Goal: Transaction & Acquisition: Purchase product/service

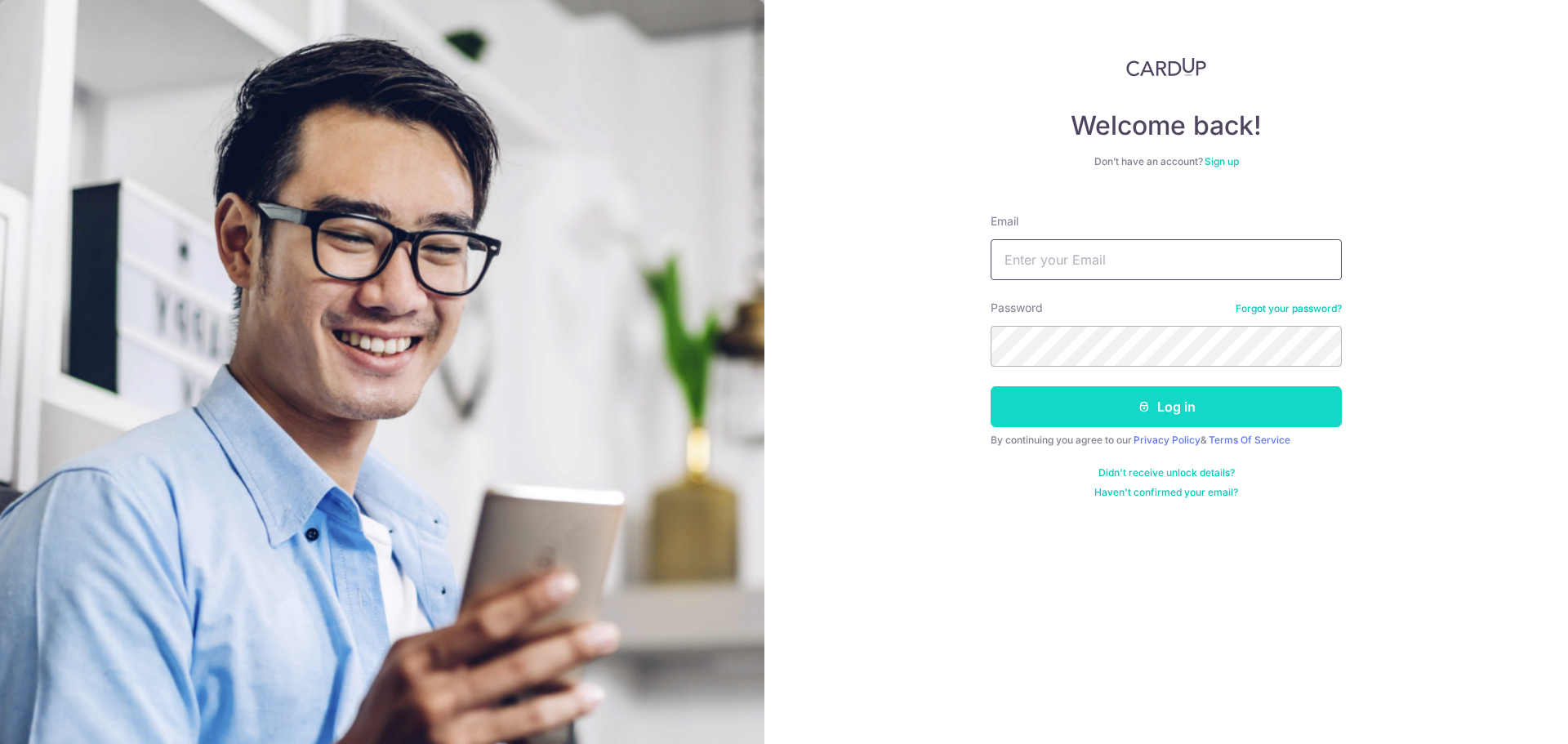
type input "[EMAIL_ADDRESS][DOMAIN_NAME]"
click at [1128, 412] on button "Log in" at bounding box center [1166, 407] width 351 height 41
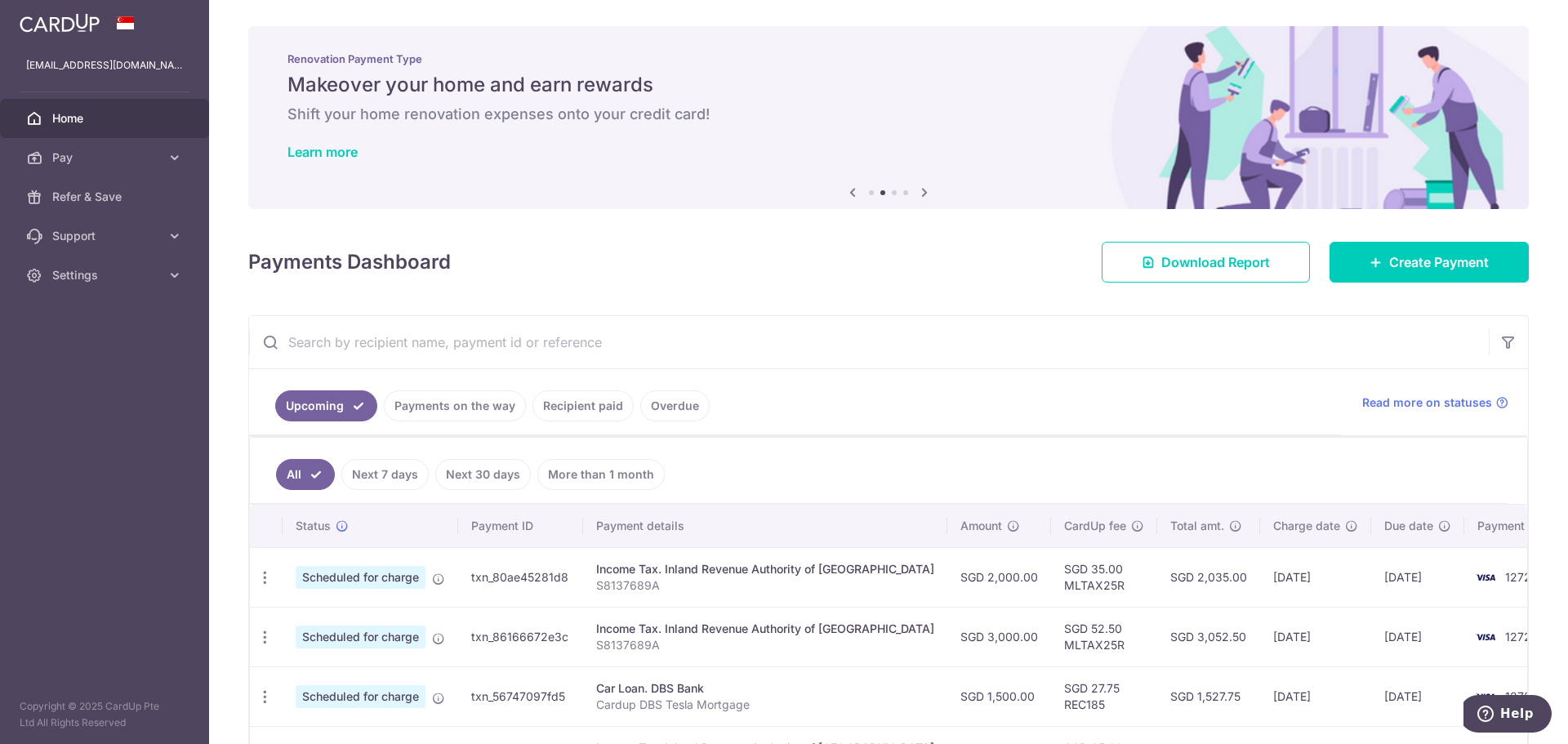
click at [548, 408] on link "Recipient paid" at bounding box center [583, 406] width 101 height 31
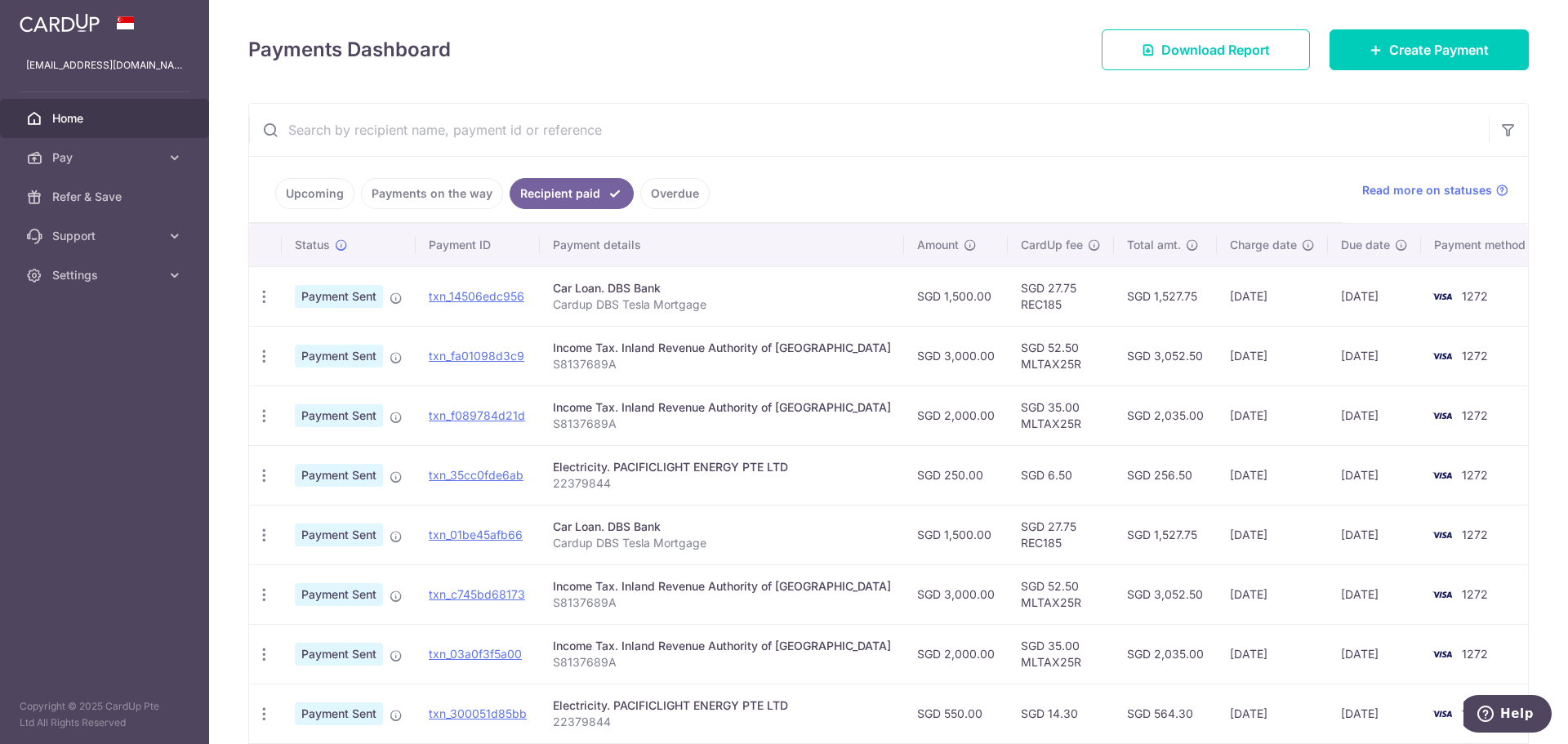
scroll to position [216, 0]
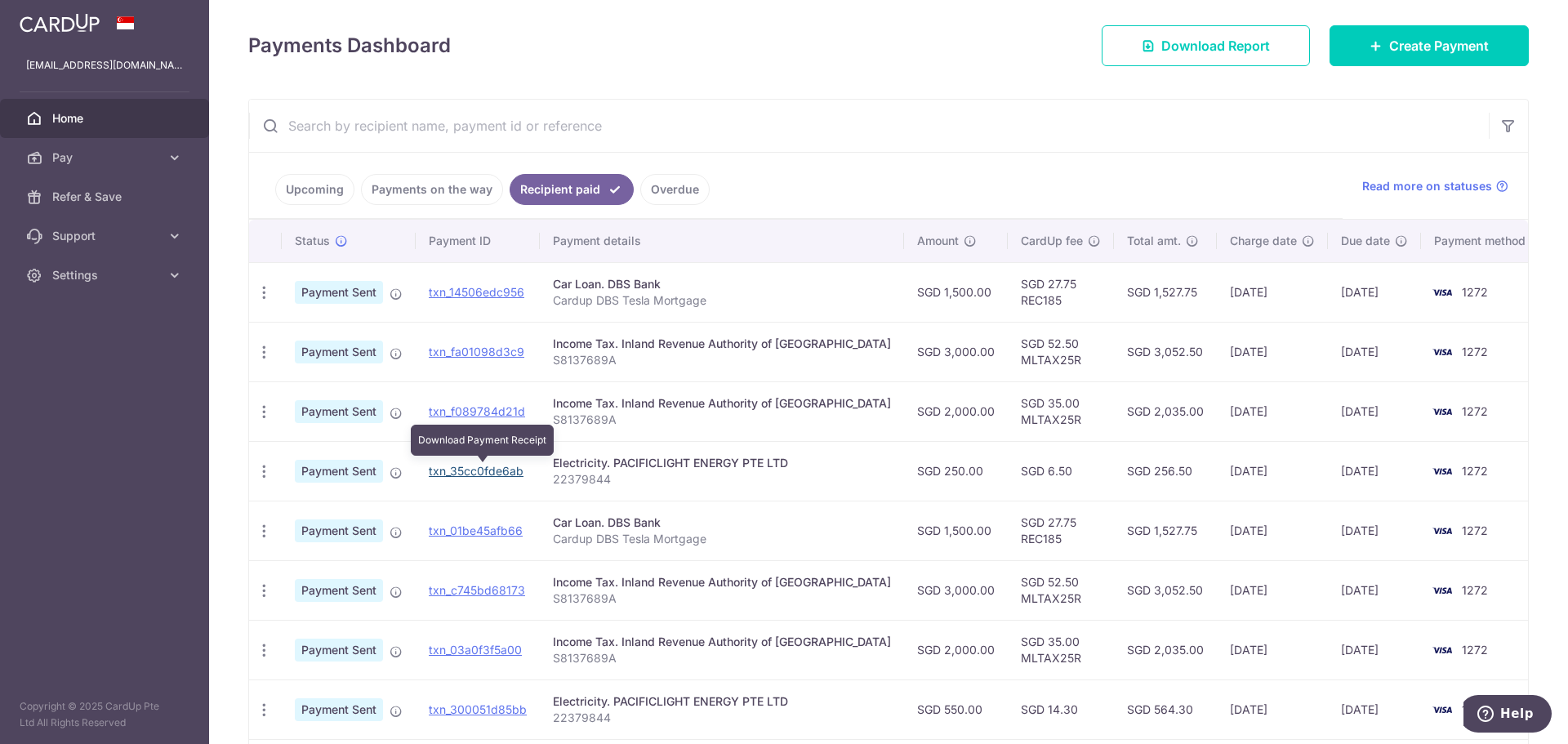
click at [463, 473] on link "txn_35cc0fde6ab" at bounding box center [476, 471] width 95 height 14
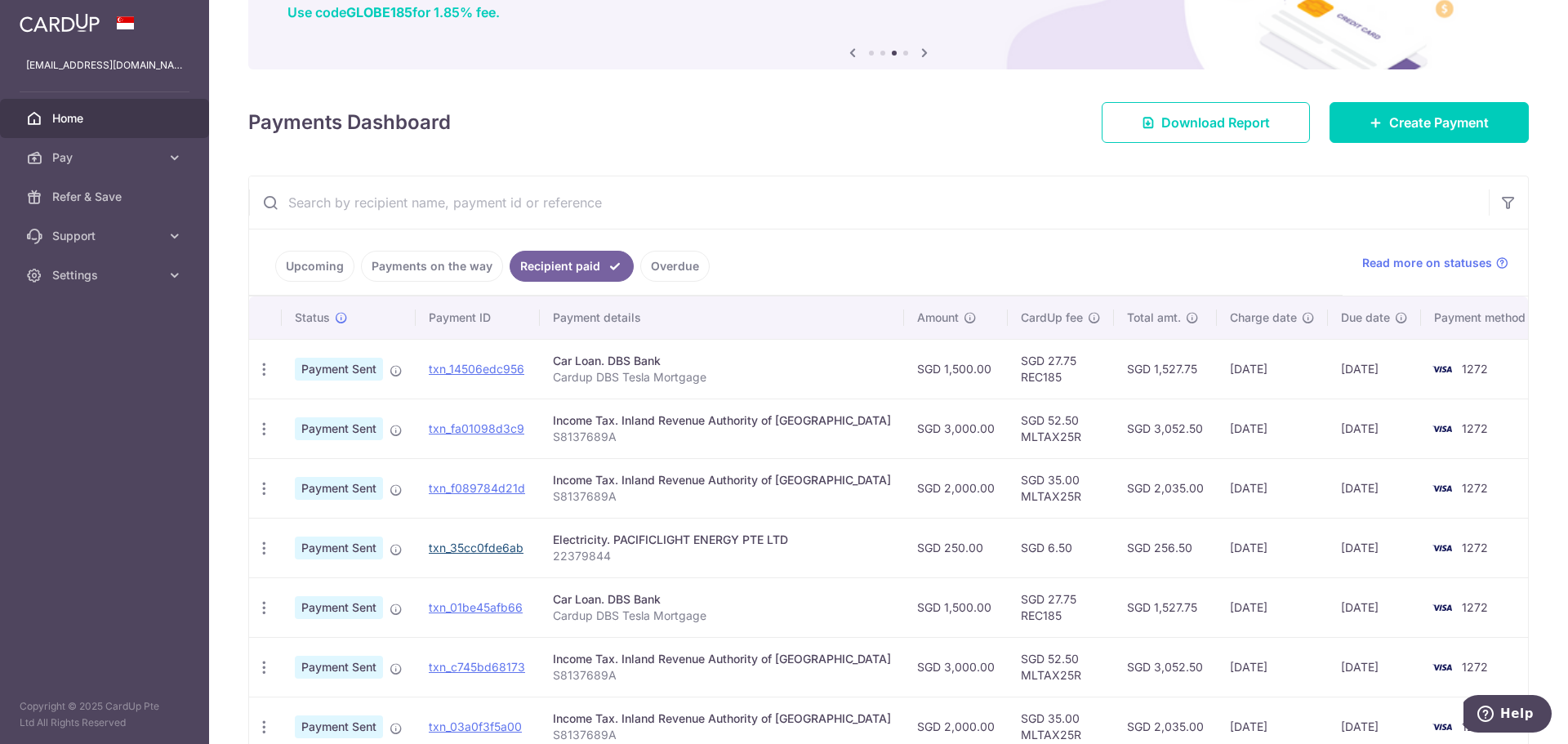
scroll to position [0, 0]
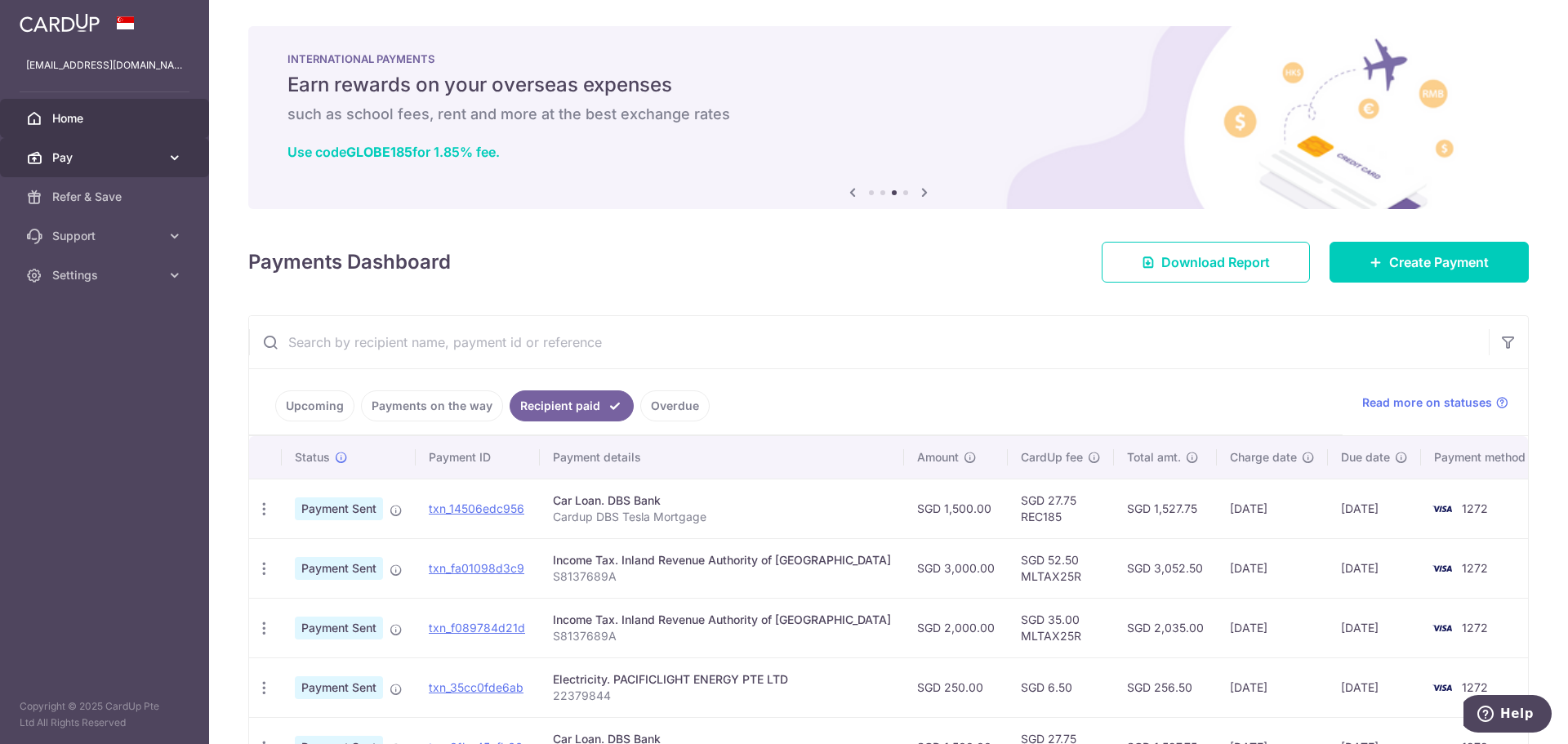
click at [64, 154] on span "Pay" at bounding box center [105, 157] width 108 height 16
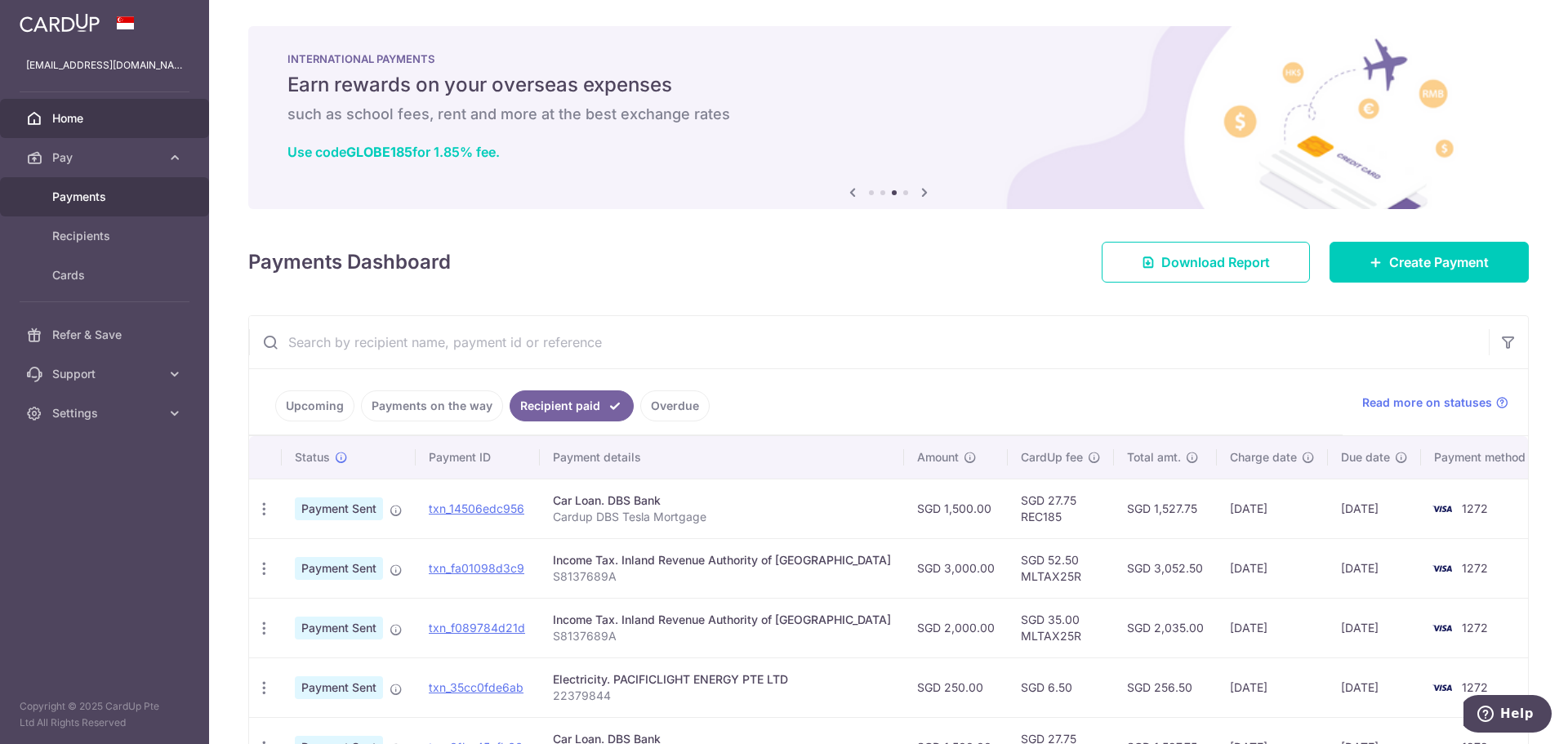
click at [89, 191] on span "Payments" at bounding box center [105, 197] width 108 height 16
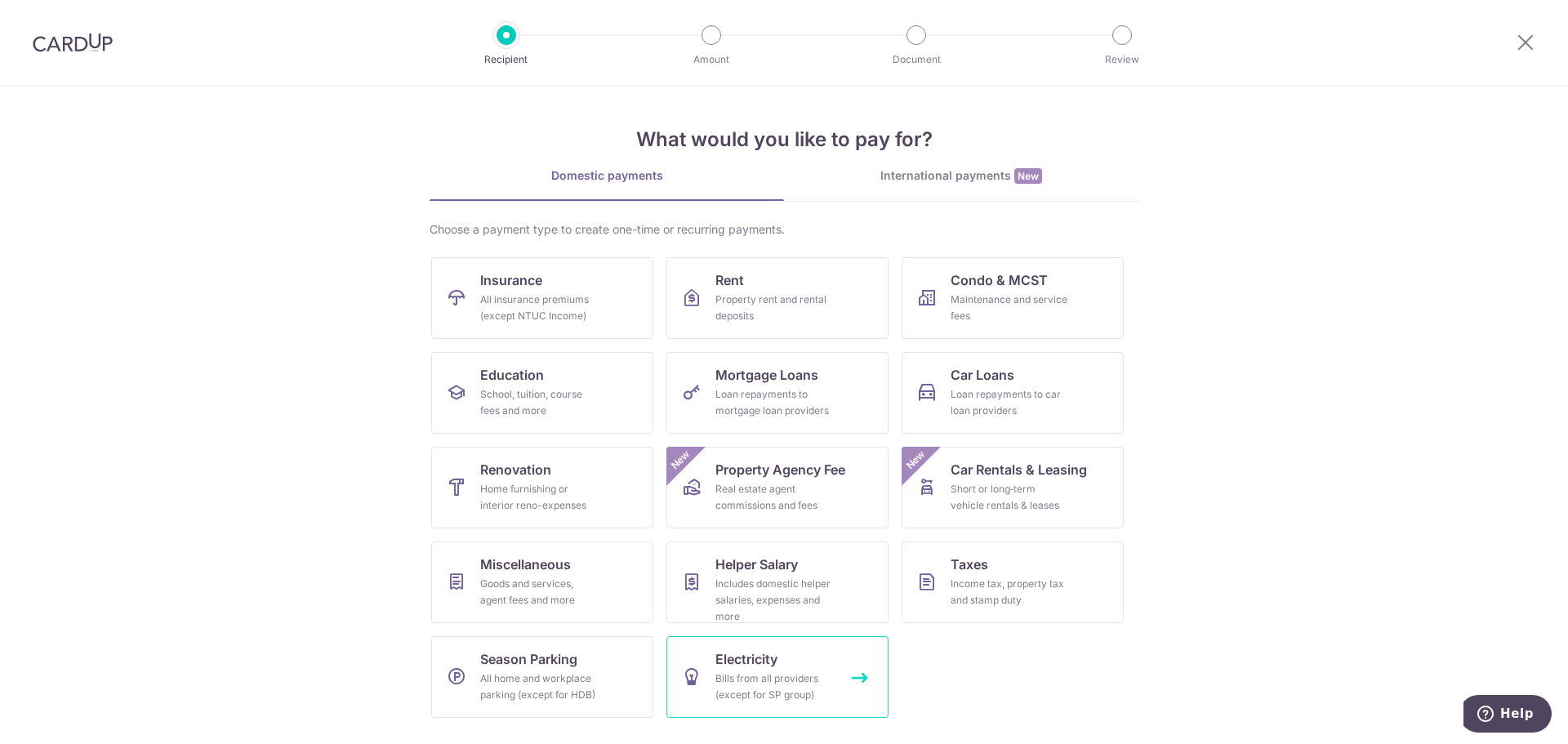
click at [758, 681] on div "Bills from all providers (except for SP group)" at bounding box center [774, 687] width 118 height 33
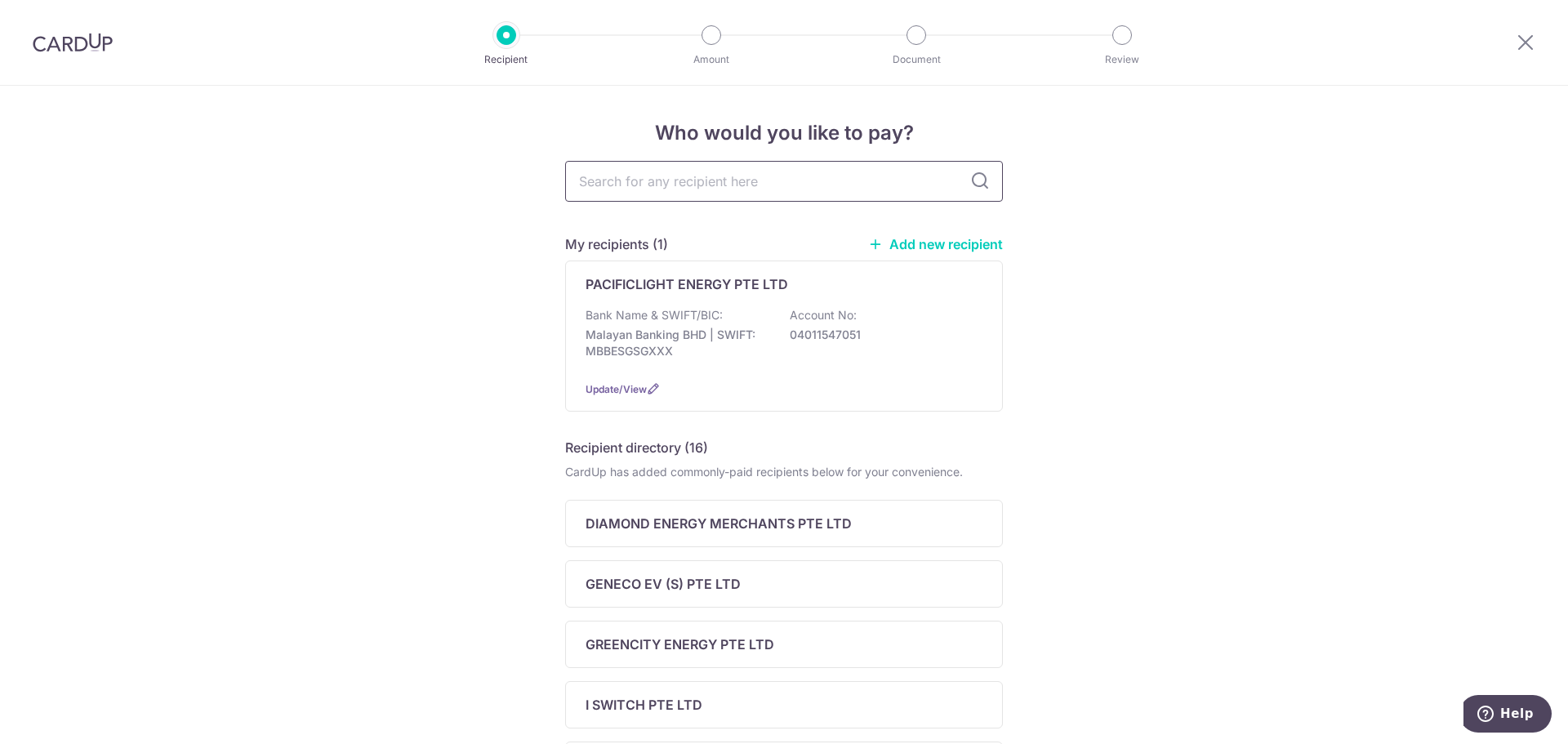
click at [734, 176] on input "text" at bounding box center [784, 182] width 438 height 41
click at [566, 318] on div "PACIFICLIGHT ENERGY PTE LTD Bank Name & SWIFT/BIC: Malayan Banking BHD | SWIFT:…" at bounding box center [784, 335] width 438 height 151
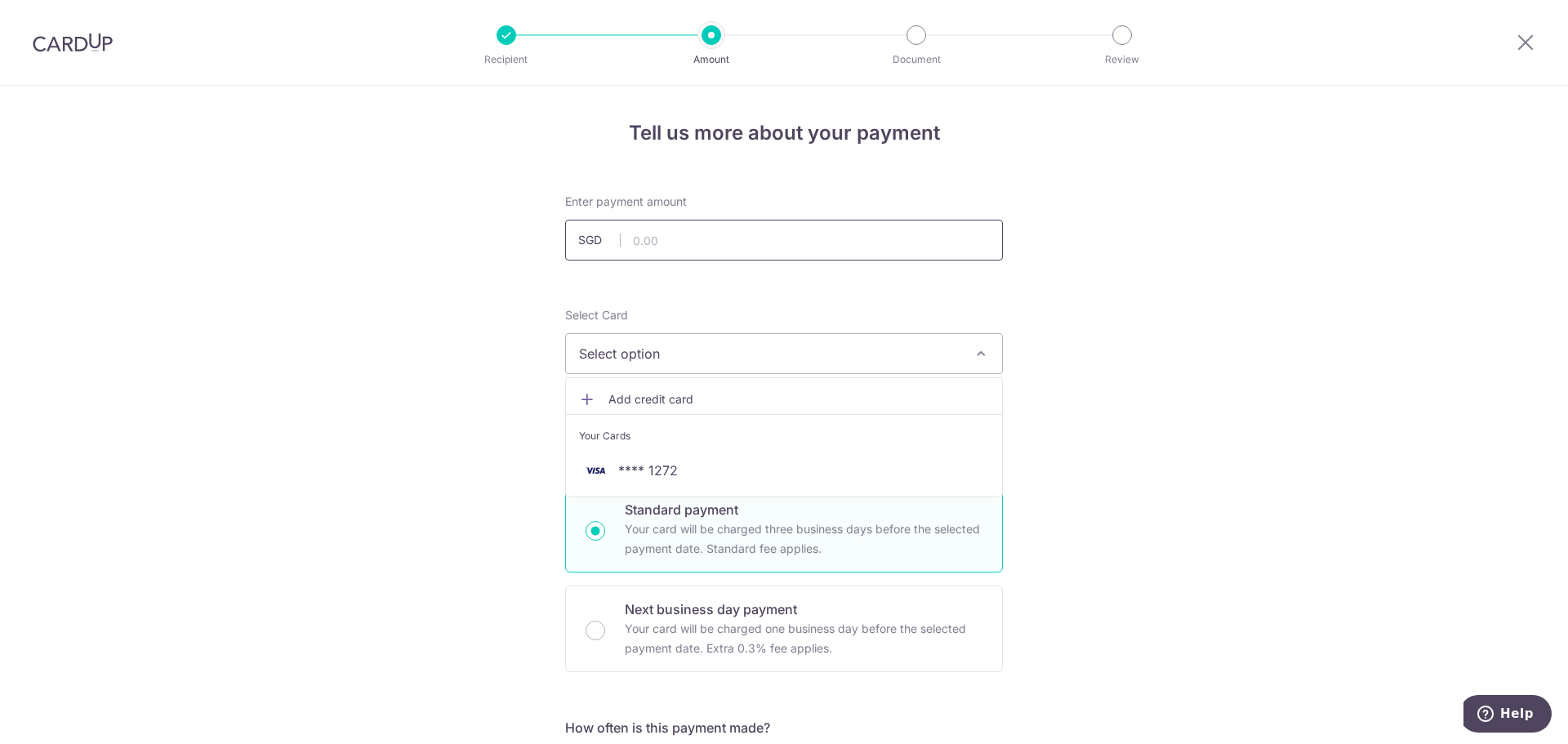
click at [640, 237] on input "text" at bounding box center [784, 241] width 438 height 41
drag, startPoint x: 677, startPoint y: 242, endPoint x: 602, endPoint y: 257, distance: 76.5
click at [602, 257] on input "458" at bounding box center [784, 241] width 438 height 41
type input "460.00"
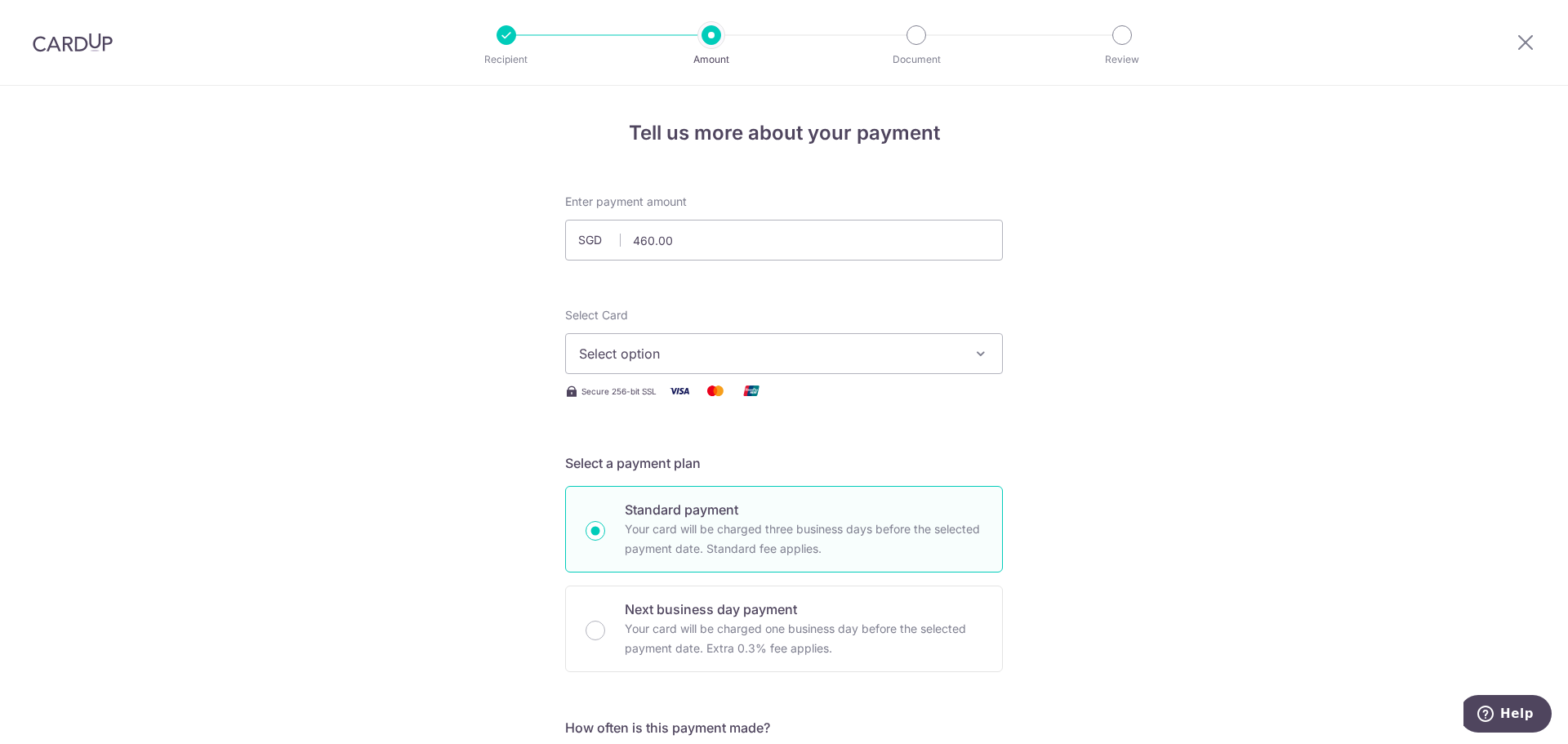
click at [961, 344] on button "Select option" at bounding box center [784, 354] width 438 height 41
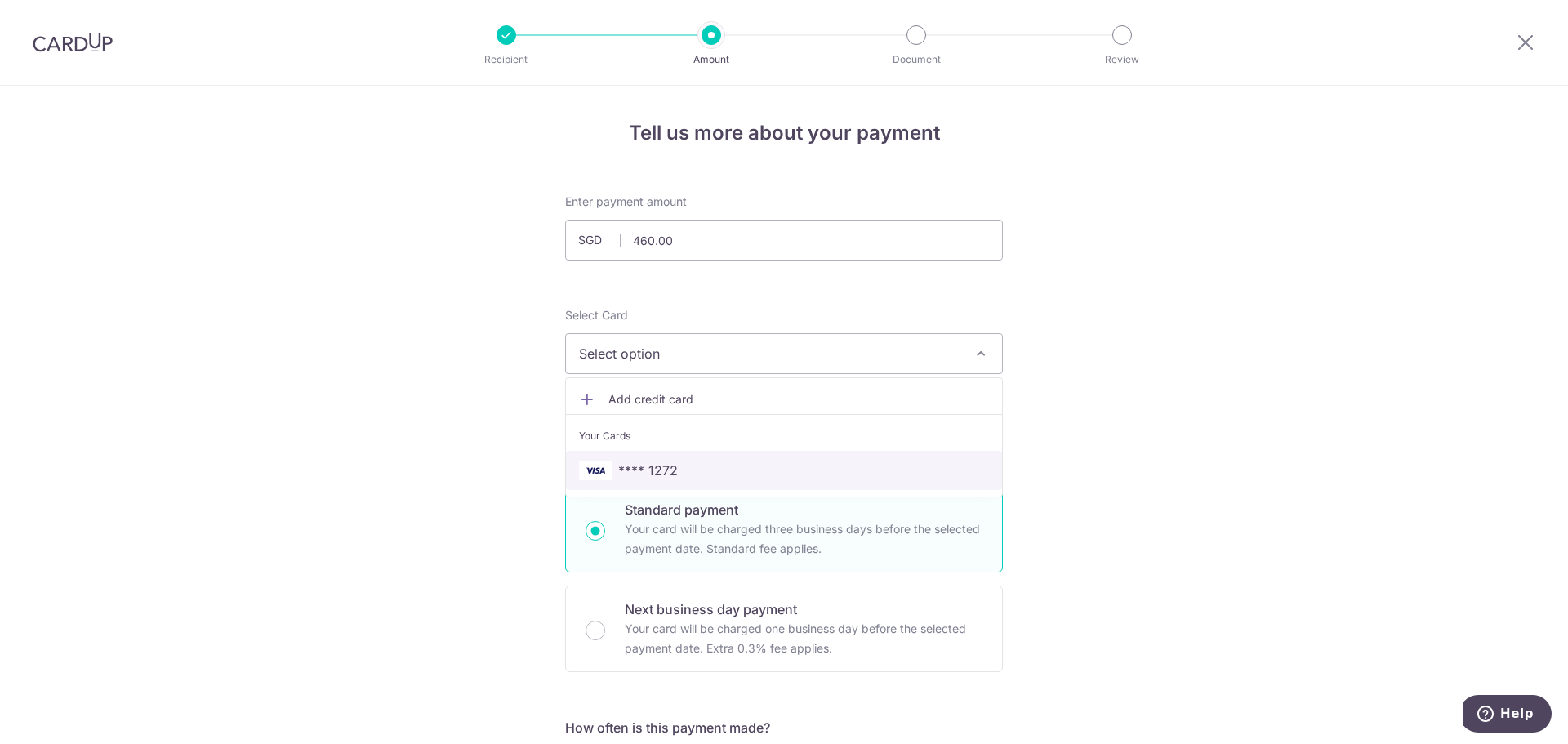
click at [867, 464] on span "**** 1272" at bounding box center [784, 470] width 410 height 20
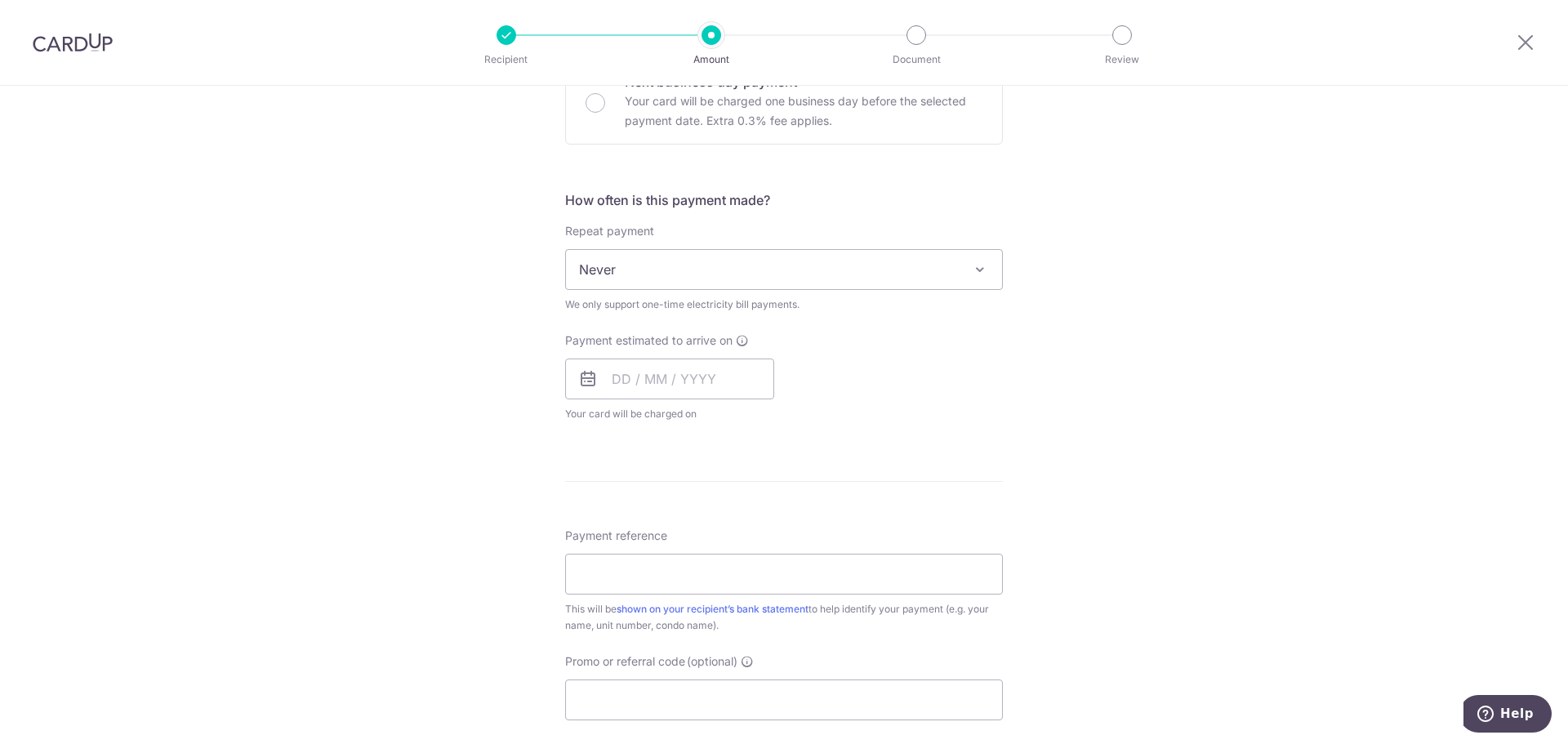
scroll to position [534, 0]
click at [631, 384] on input "text" at bounding box center [670, 374] width 209 height 41
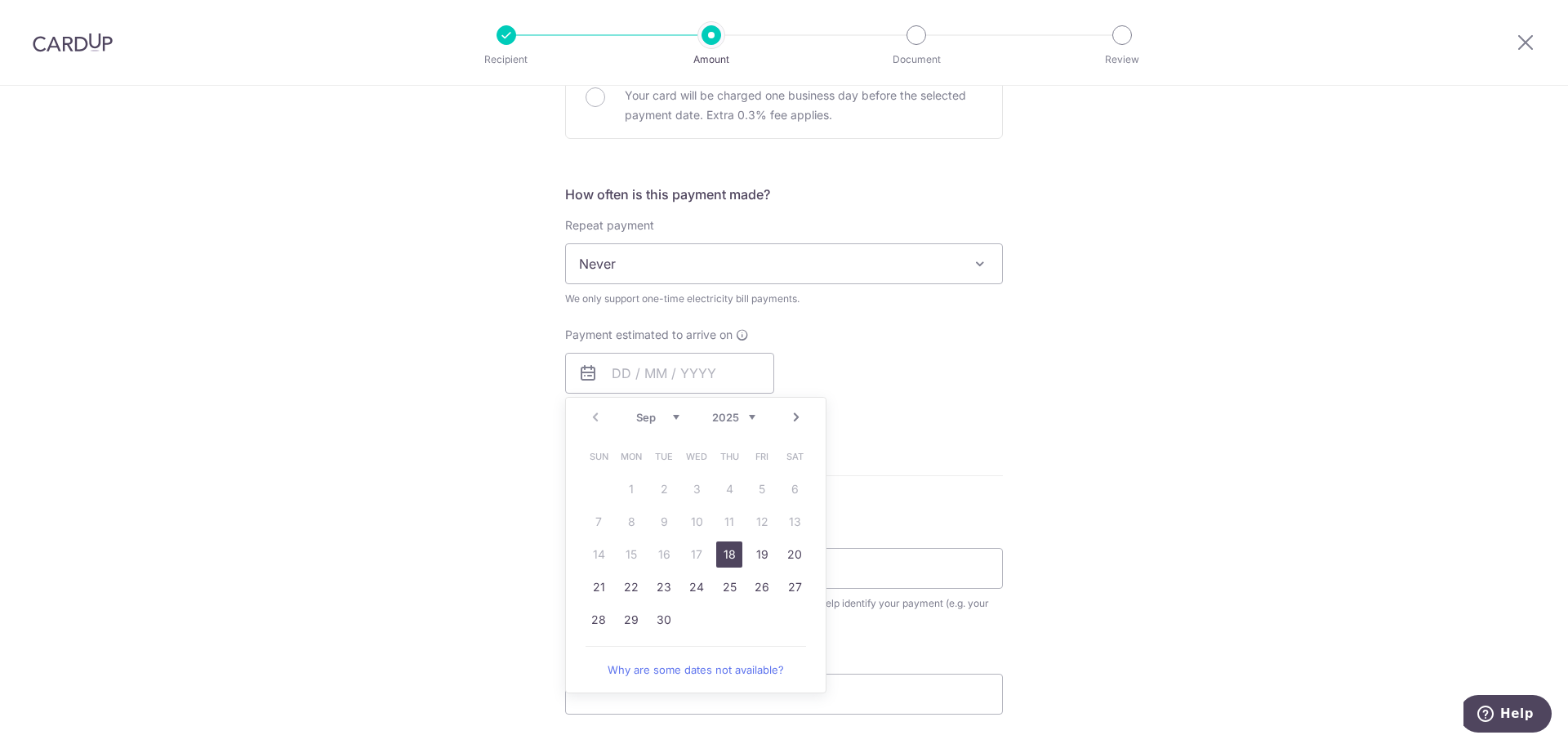
click at [1129, 393] on div "Tell us more about your payment Enter payment amount SGD 460.00 460.00 Select C…" at bounding box center [784, 302] width 1568 height 1501
click at [714, 281] on span "Never" at bounding box center [784, 264] width 436 height 39
click at [653, 385] on input "text" at bounding box center [670, 374] width 209 height 41
drag, startPoint x: 721, startPoint y: 557, endPoint x: 1101, endPoint y: 446, distance: 395.9
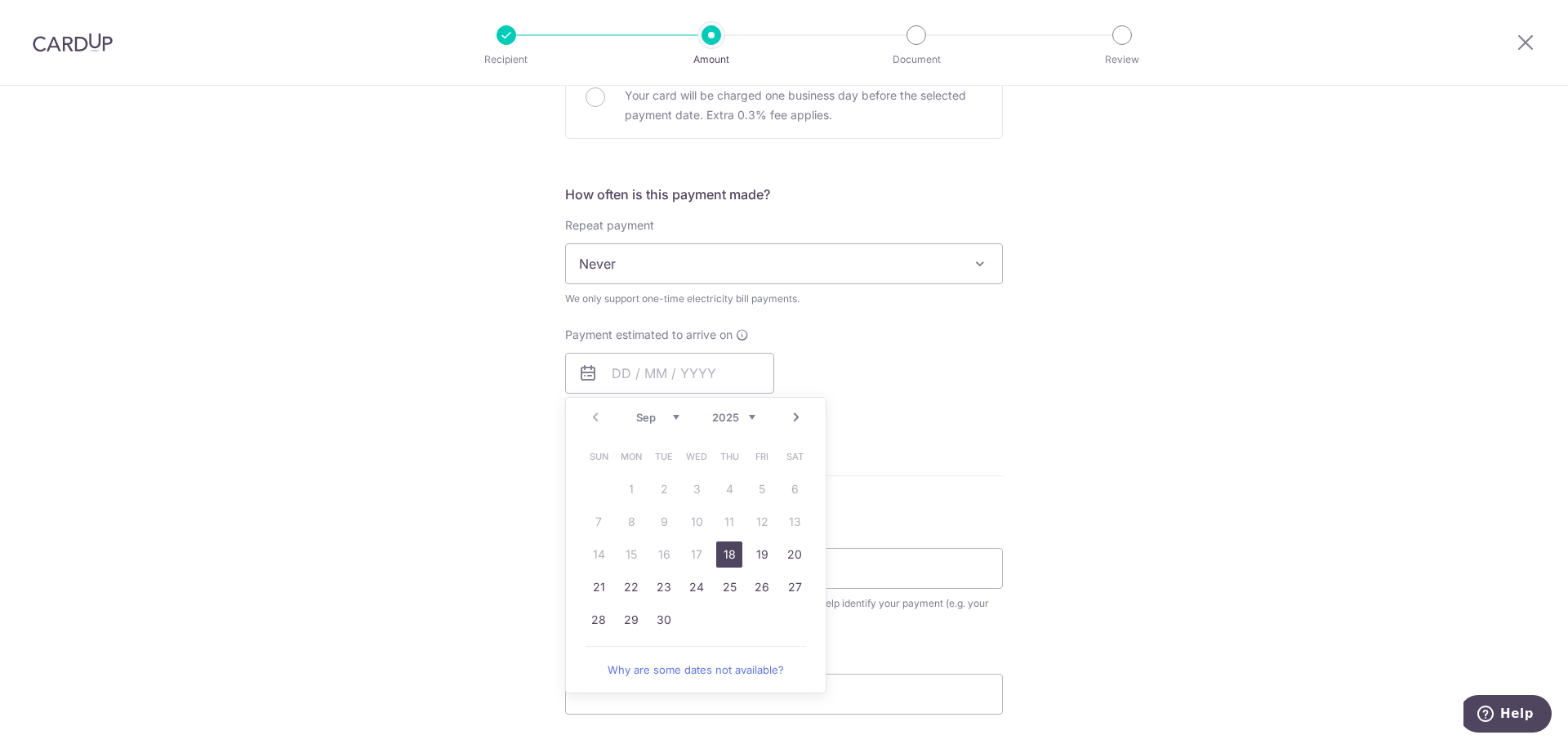
click at [721, 557] on link "18" at bounding box center [729, 554] width 26 height 26
type input "[DATE]"
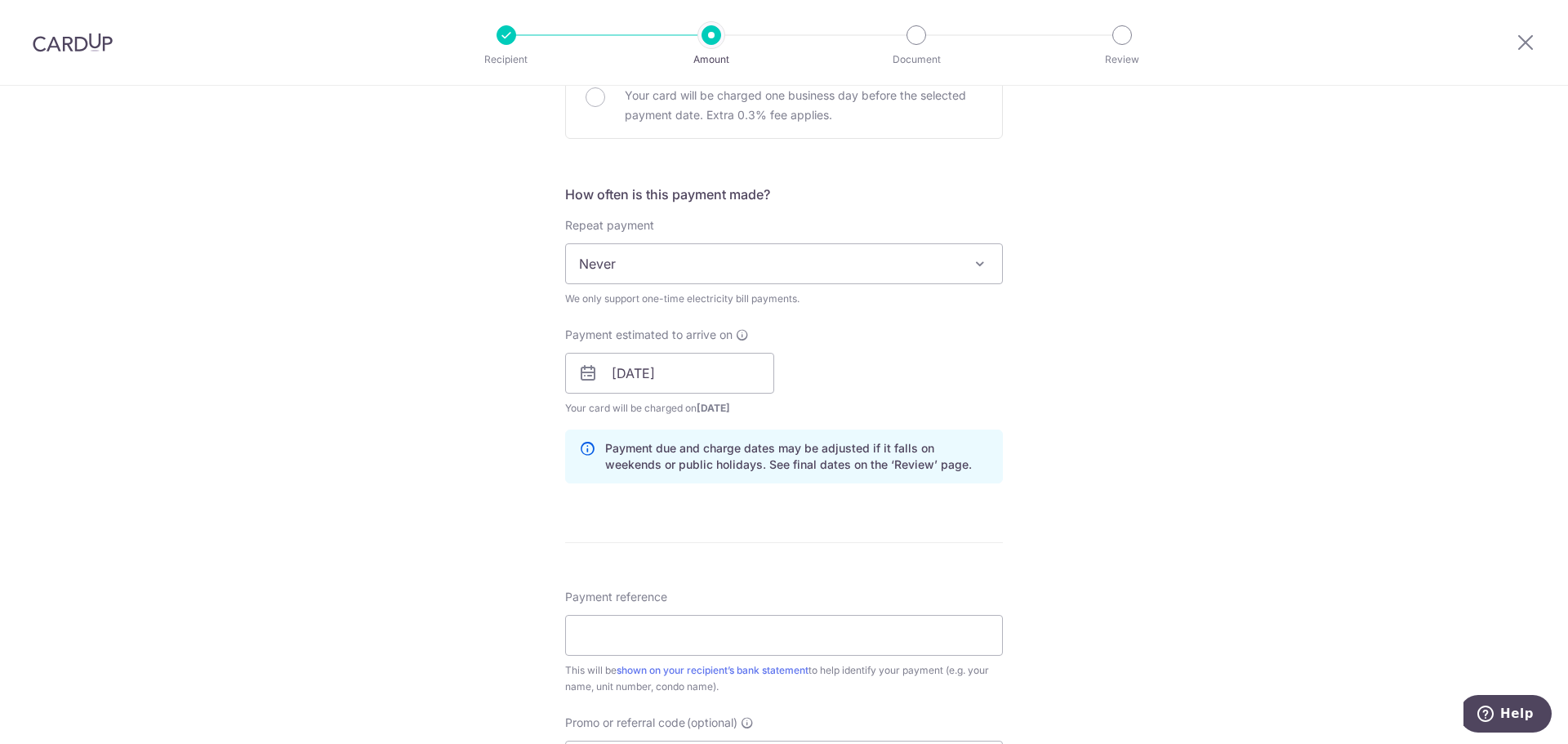
click at [1134, 384] on div "Tell us more about your payment Enter payment amount SGD 460.00 460.00 Select C…" at bounding box center [784, 336] width 1568 height 1568
click at [667, 375] on input "[DATE]" at bounding box center [670, 374] width 209 height 41
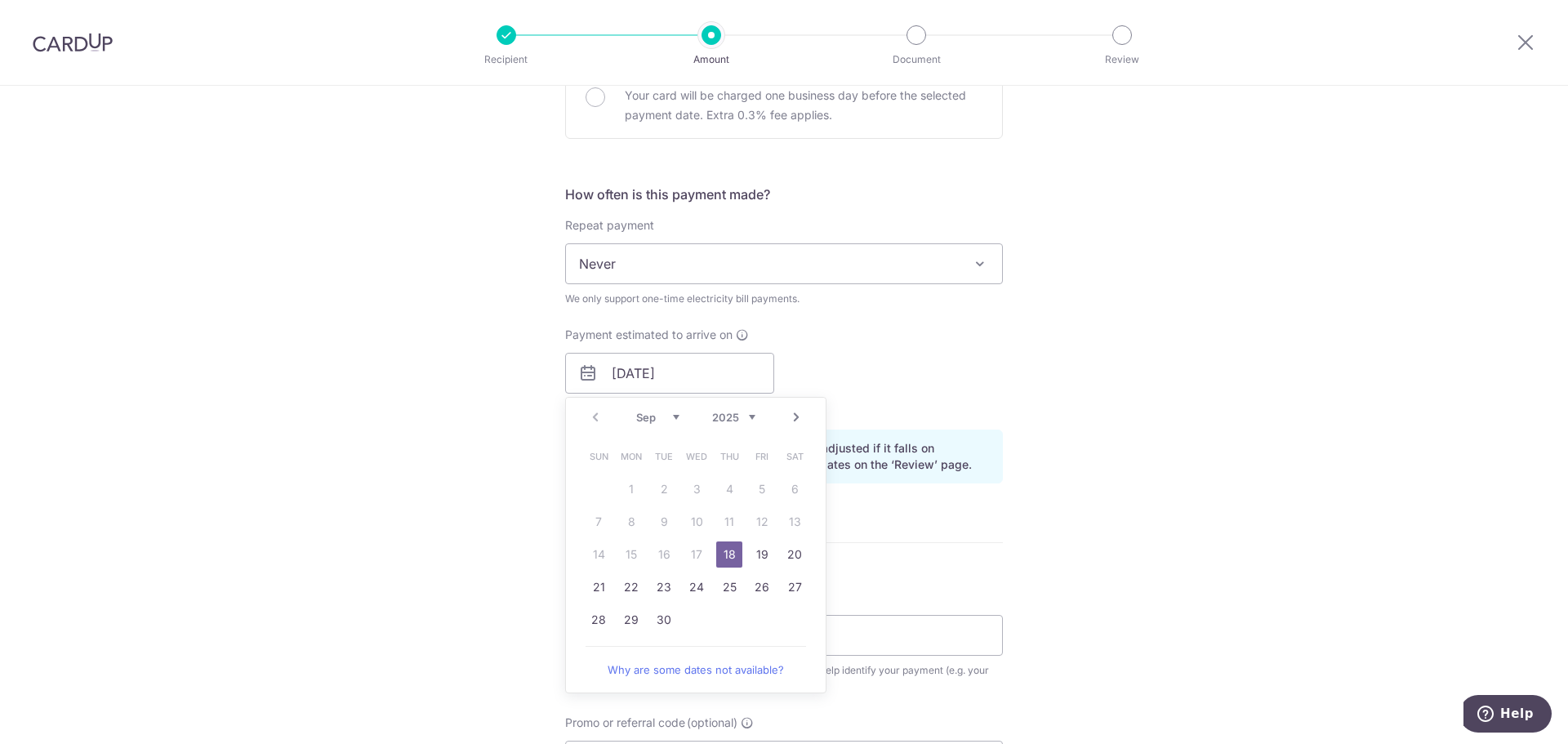
click at [1311, 366] on div "Tell us more about your payment Enter payment amount SGD 460.00 460.00 Select C…" at bounding box center [784, 336] width 1568 height 1568
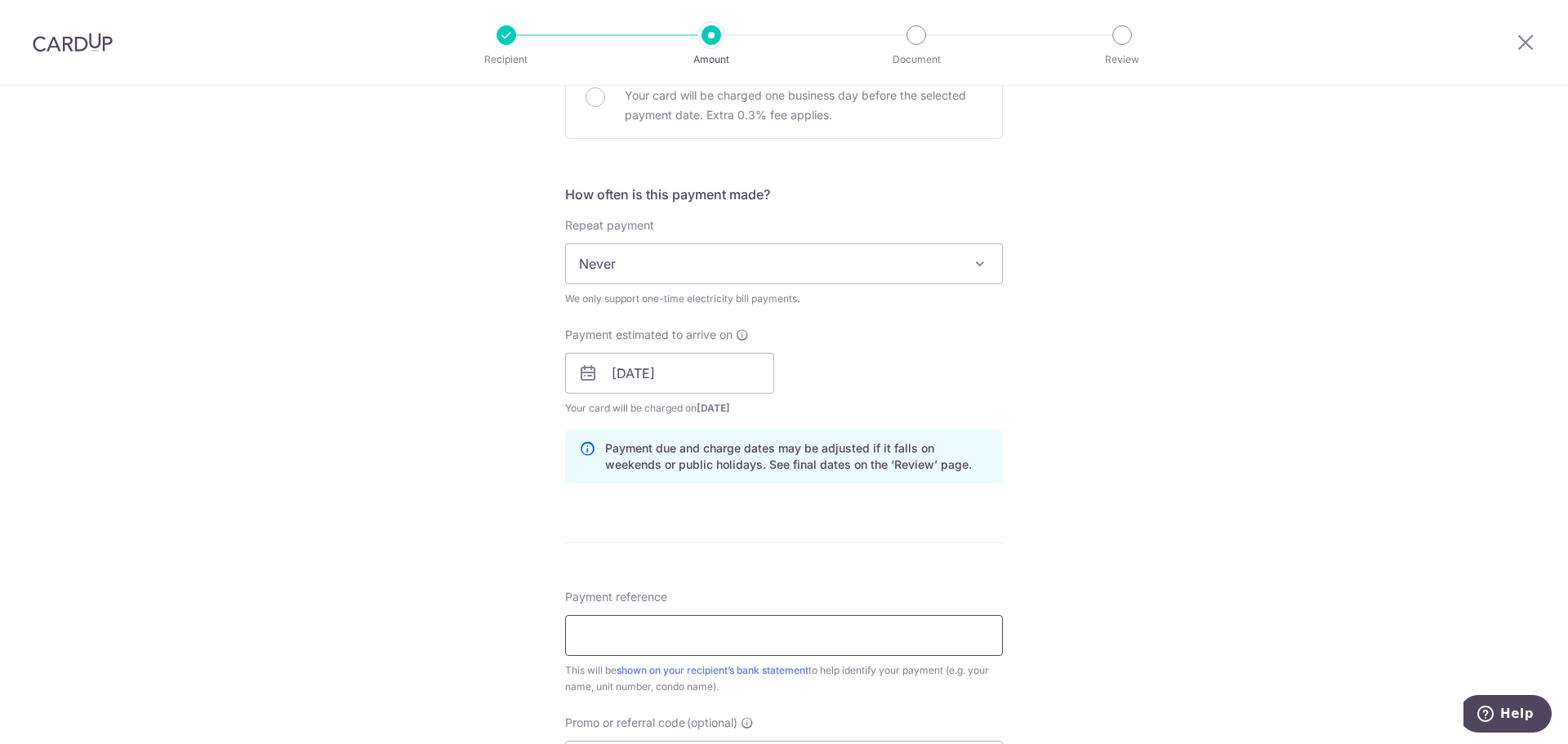
click at [669, 635] on input "Payment reference" at bounding box center [784, 636] width 438 height 41
click at [1273, 484] on div "Tell us more about your payment Enter payment amount SGD 460.00 460.00 Select C…" at bounding box center [784, 336] width 1568 height 1568
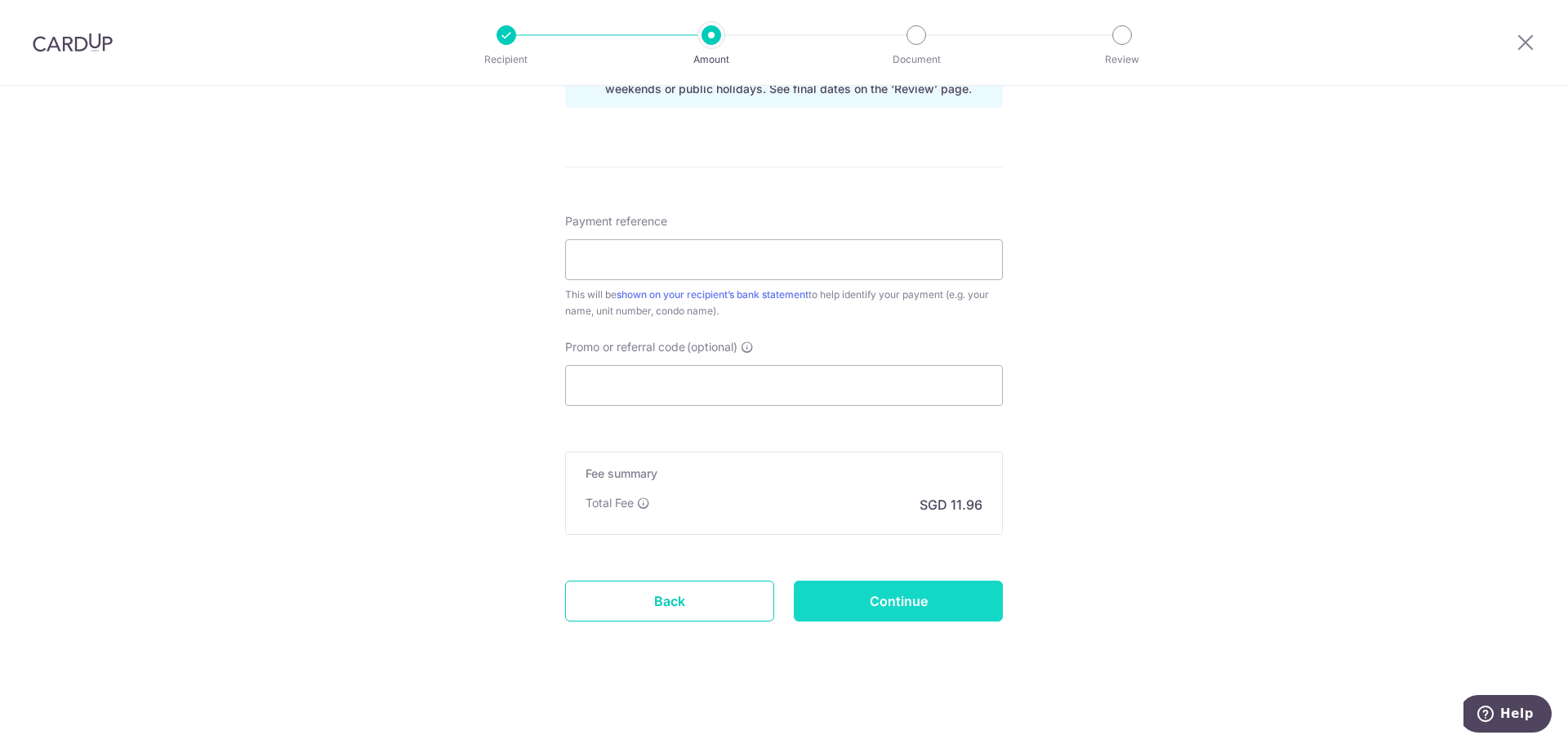
click at [891, 608] on input "Continue" at bounding box center [898, 602] width 209 height 41
type input "Create Schedule"
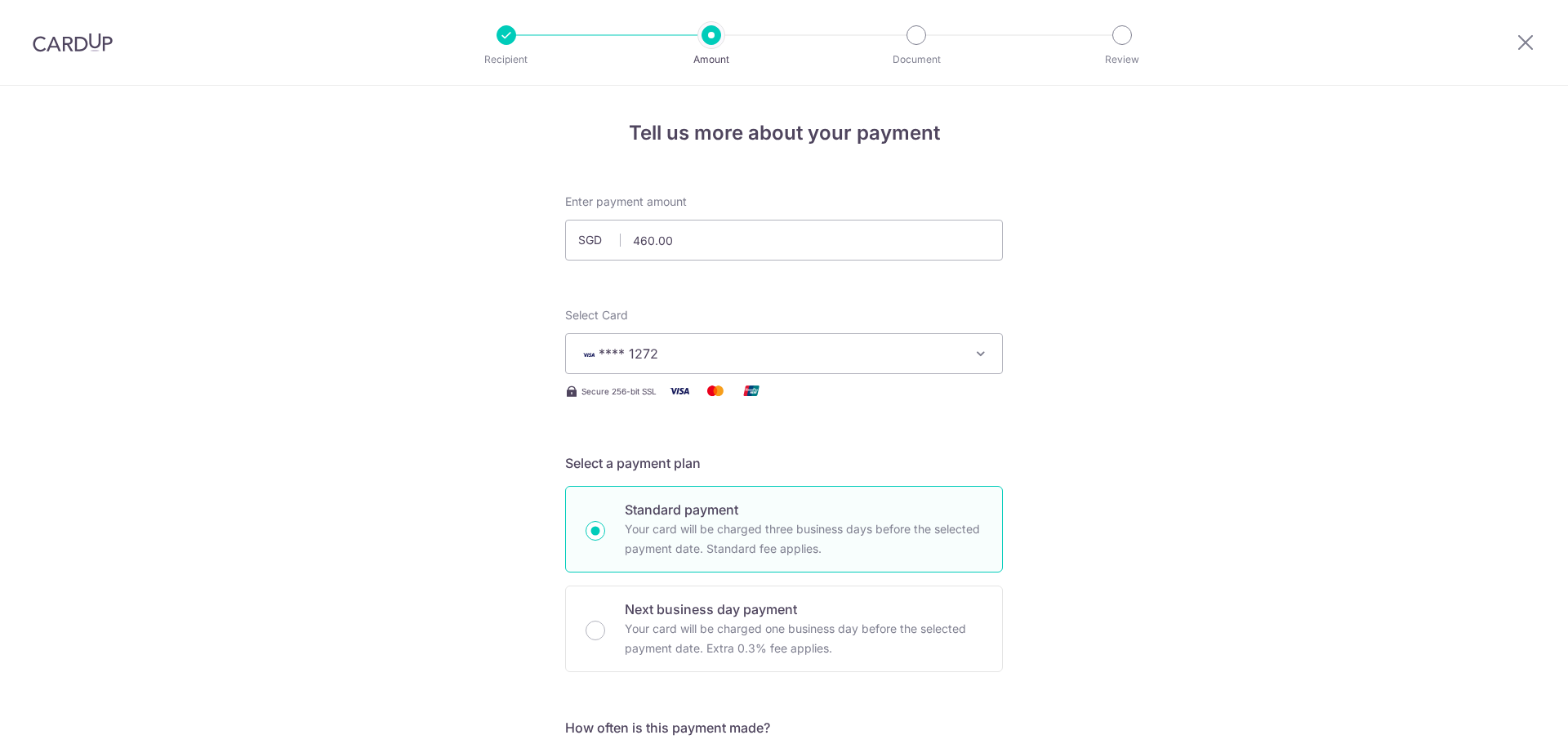
scroll to position [933, 0]
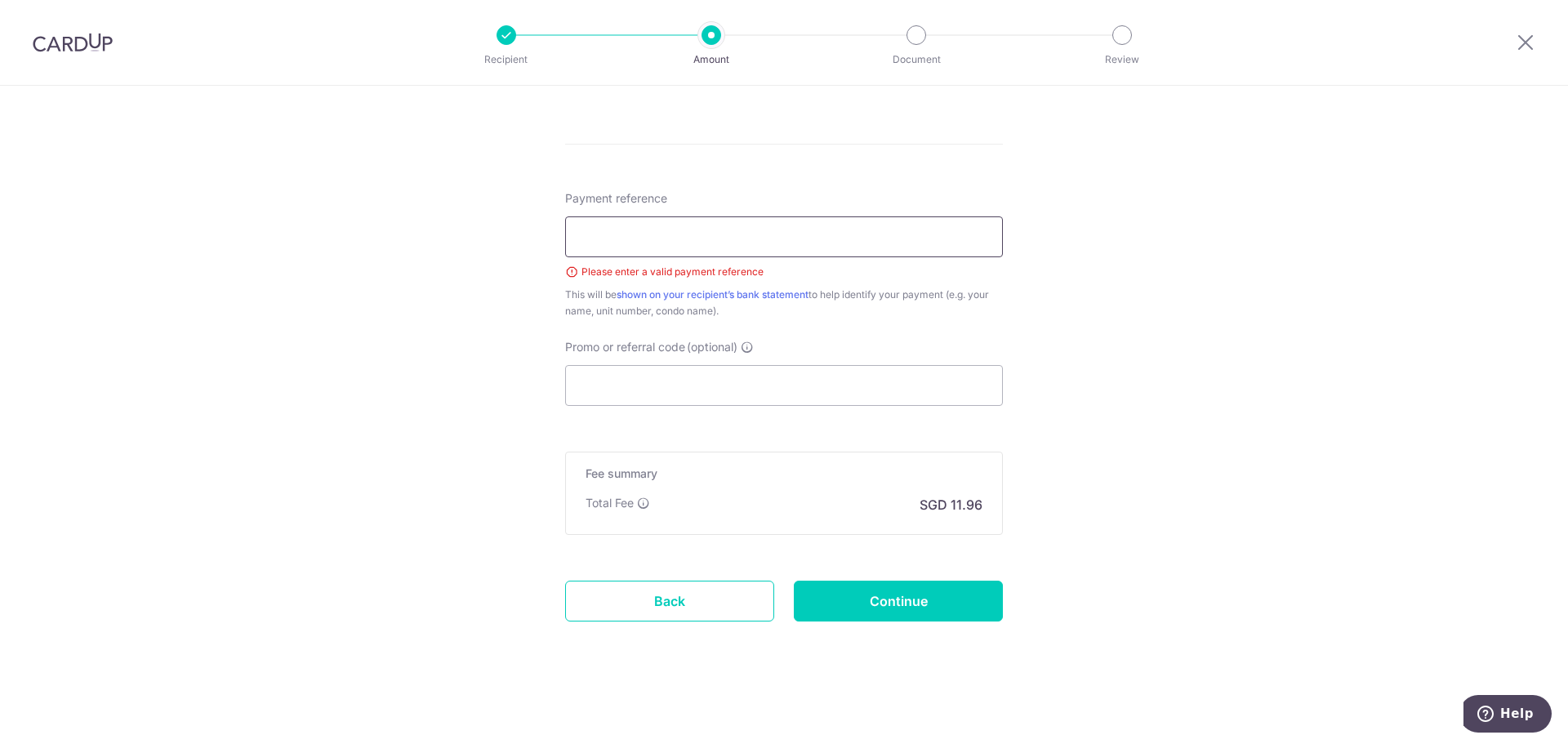
click at [721, 241] on input "Payment reference" at bounding box center [784, 237] width 438 height 41
click at [651, 234] on input "Payment reference" at bounding box center [784, 237] width 438 height 41
paste input "22379844"
type input "22379844"
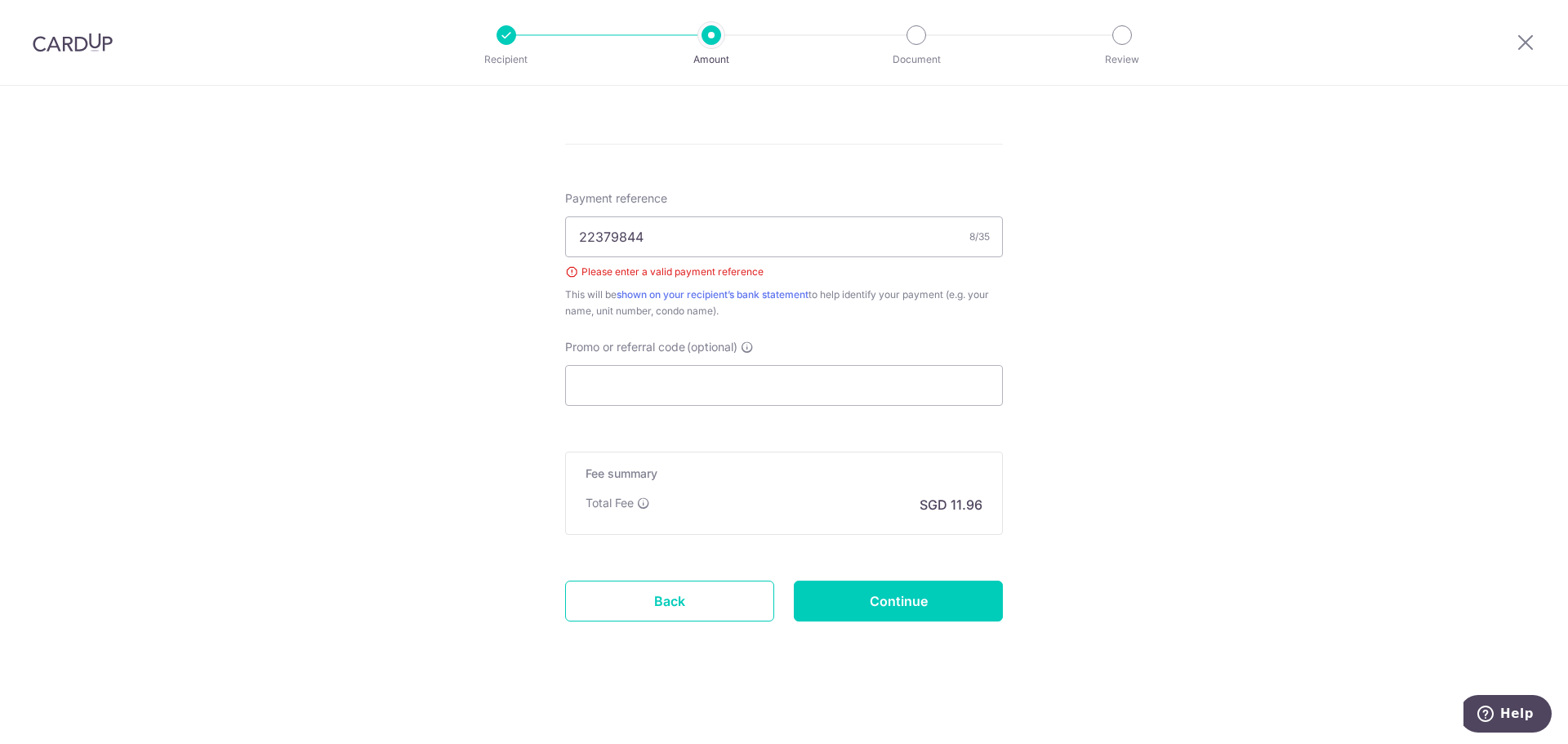
click at [909, 592] on input "Continue" at bounding box center [898, 602] width 209 height 41
type input "Create Schedule"
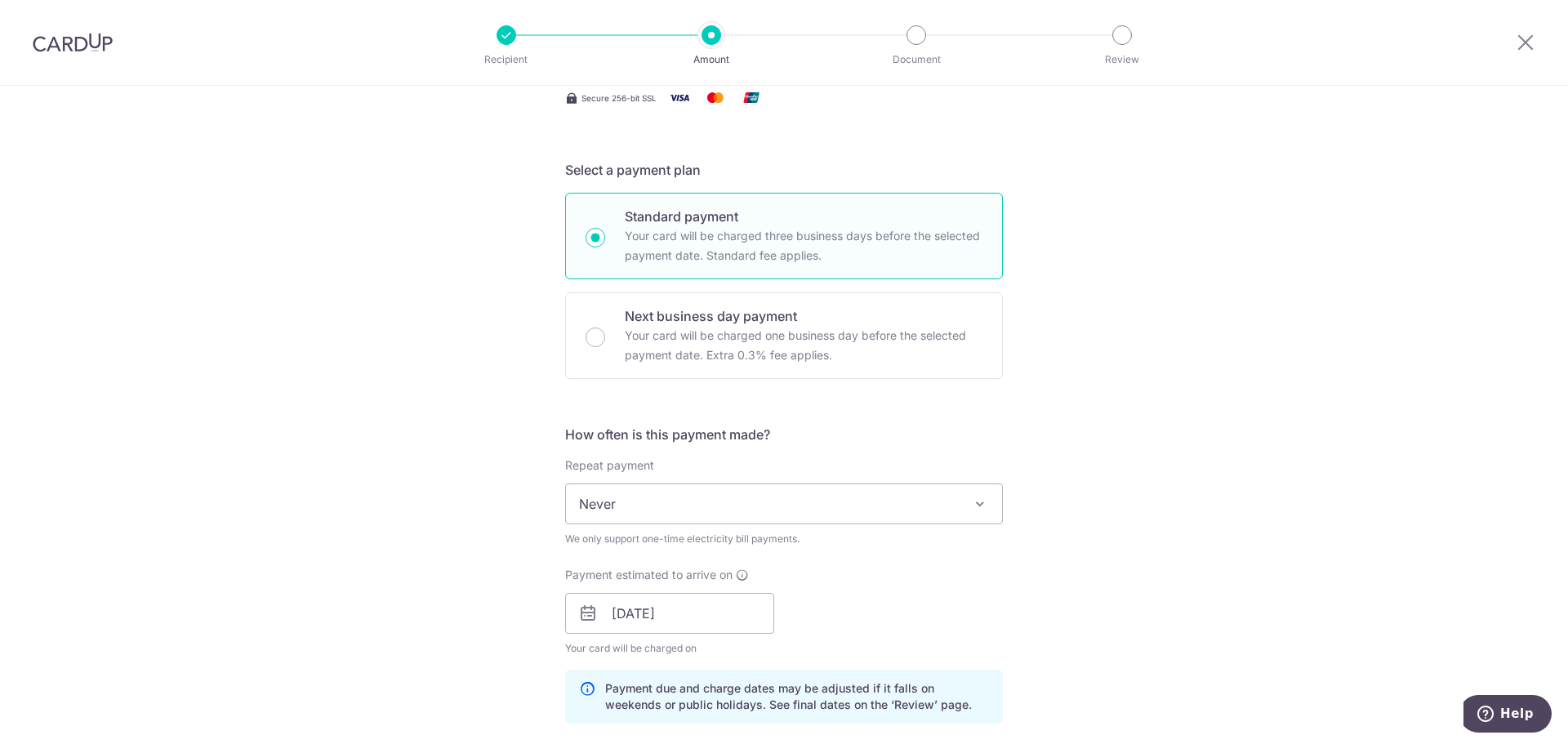
scroll to position [326, 0]
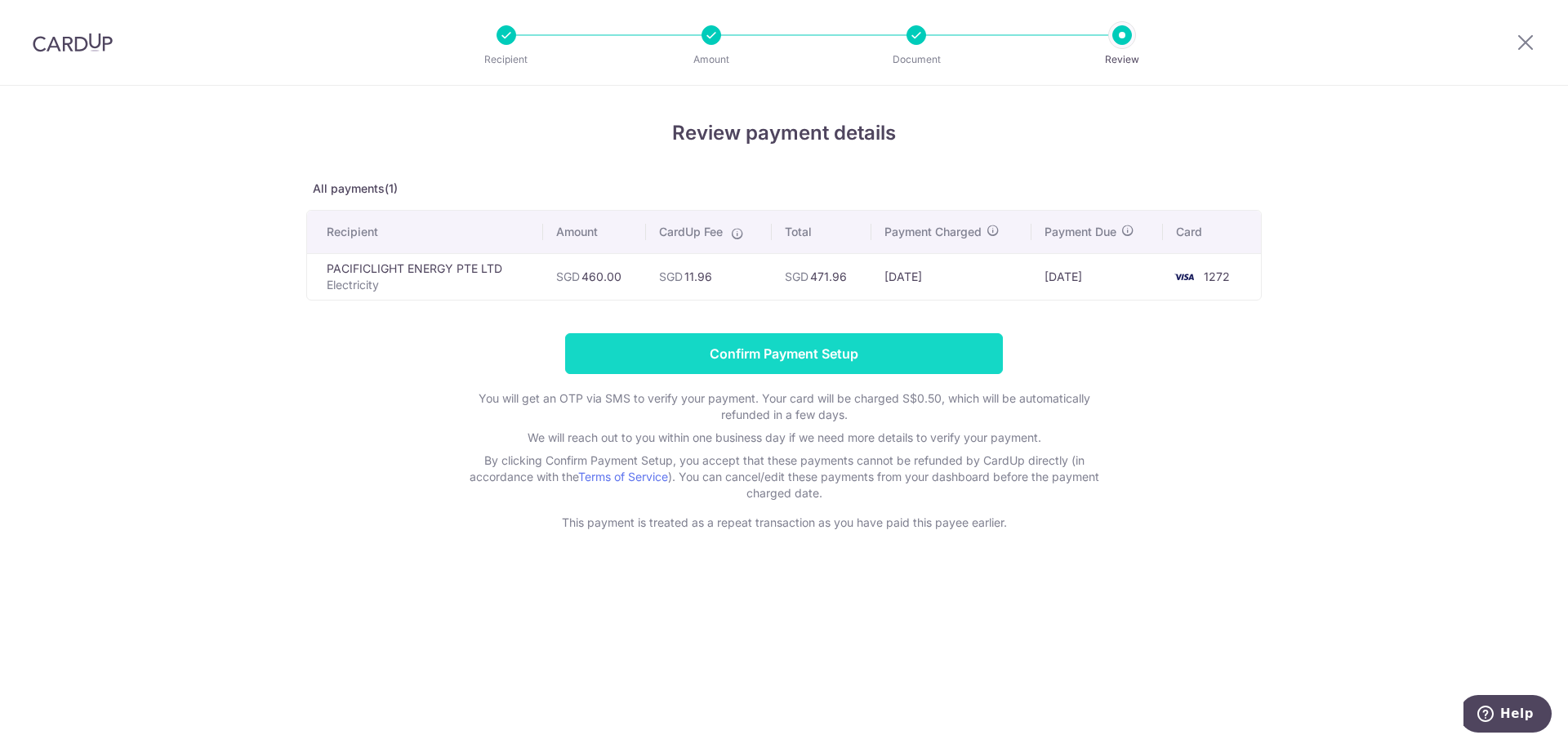
click at [732, 354] on input "Confirm Payment Setup" at bounding box center [784, 354] width 438 height 41
